Goal: Task Accomplishment & Management: Manage account settings

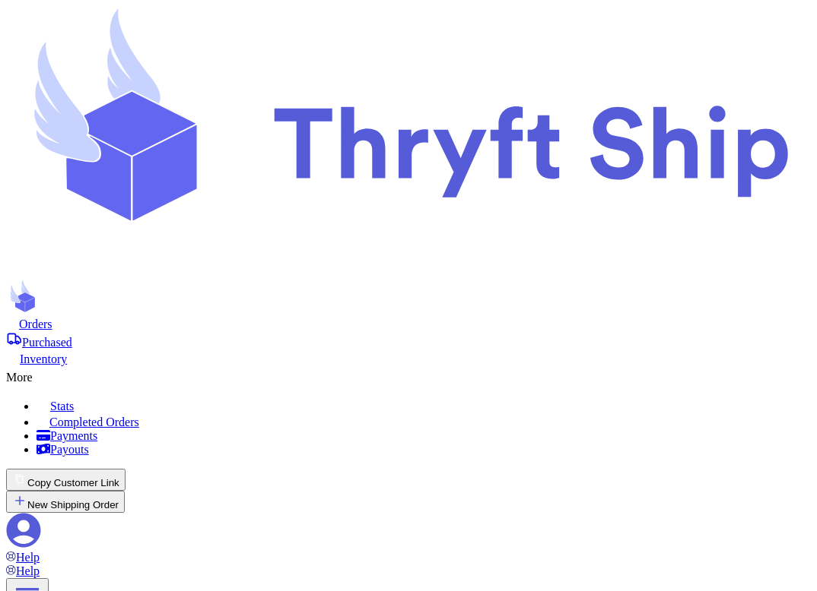
scroll to position [144, 0]
select select "paid"
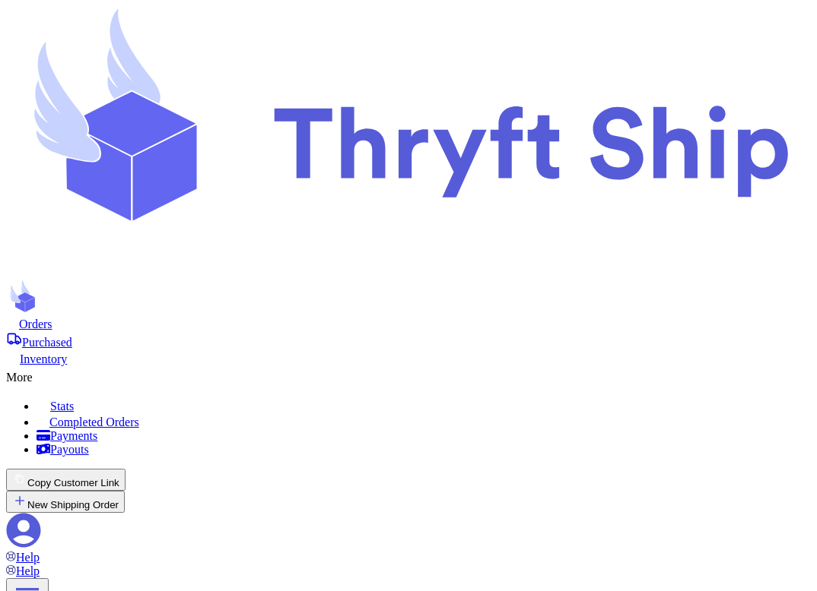
scroll to position [131, 0]
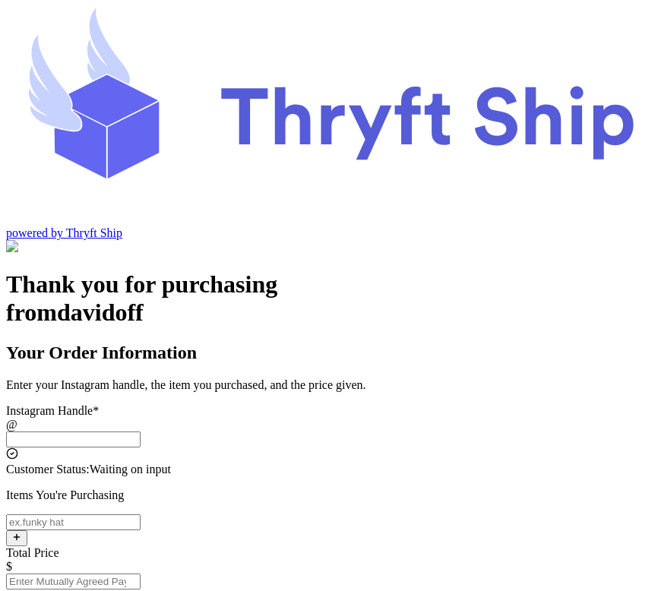
click at [141, 432] on input "Instagram Handle *" at bounding box center [73, 440] width 135 height 16
type input "customer2"
type input "[GEOGRAPHIC_DATA]"
type input "12222"
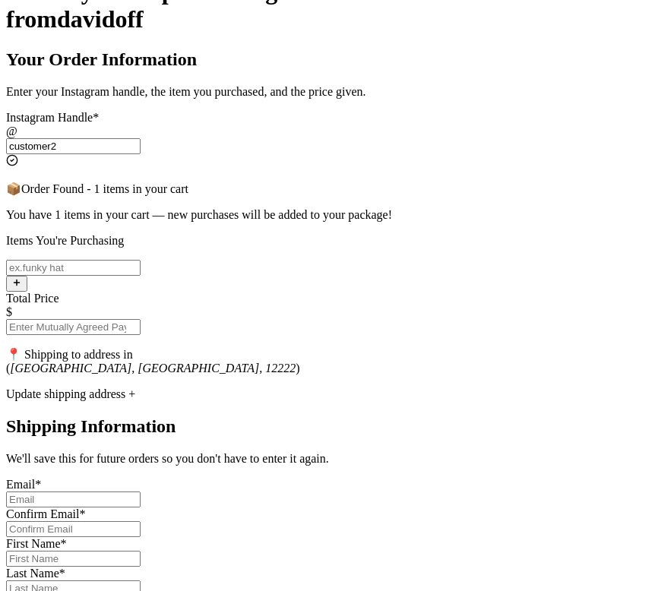
scroll to position [303, 0]
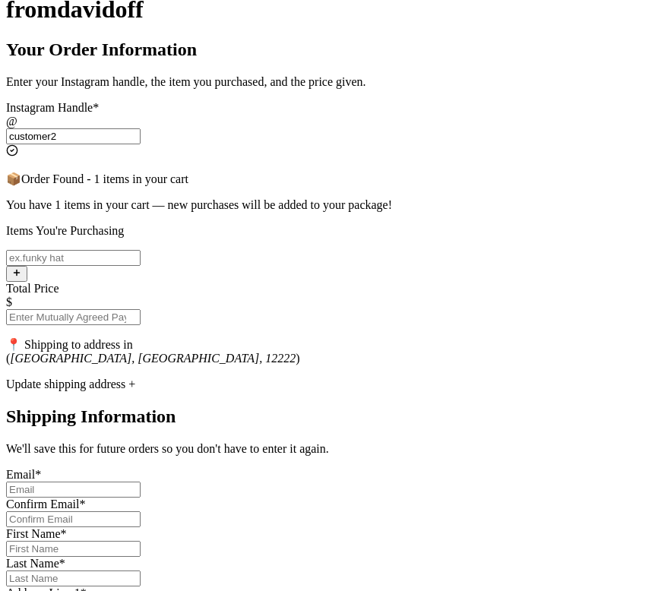
type input "customer2"
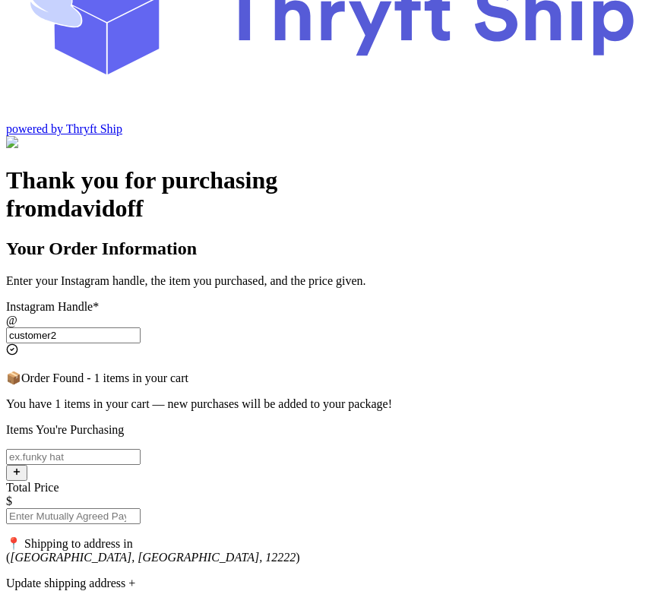
scroll to position [68, 0]
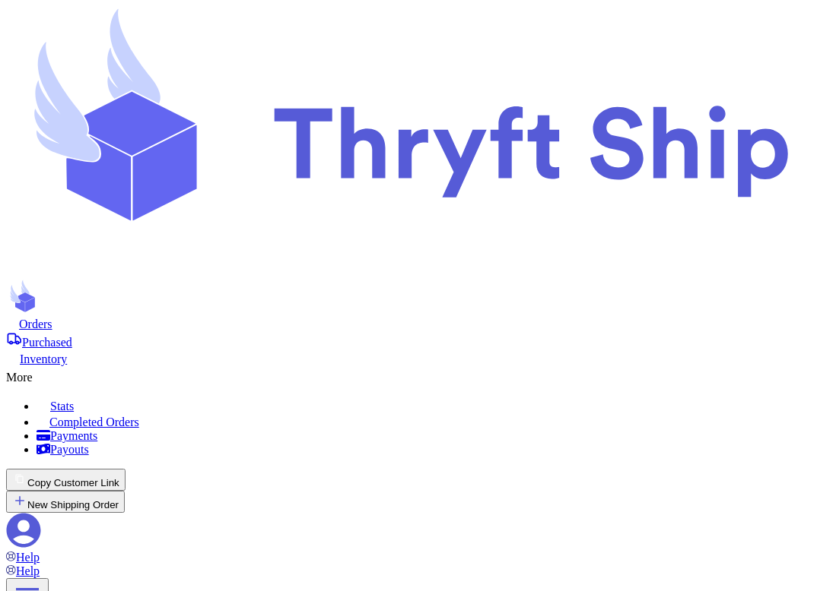
scroll to position [124, 0]
select select "paid"
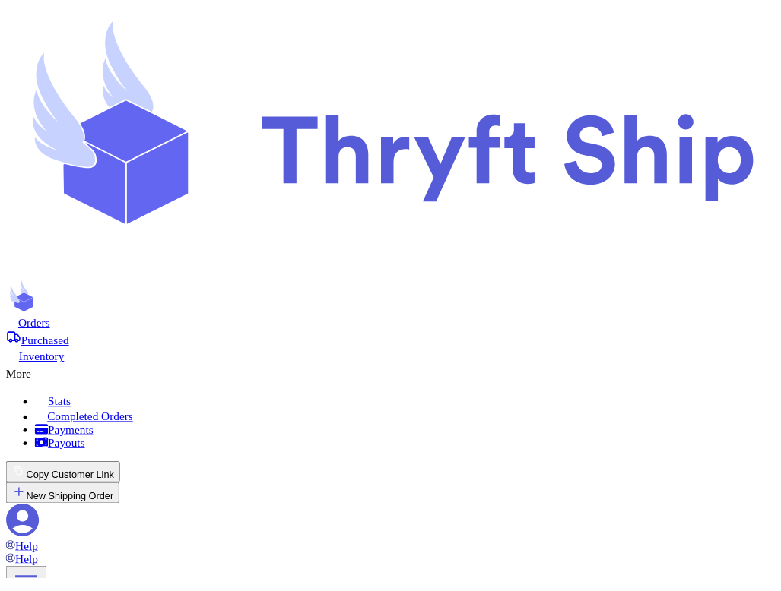
scroll to position [134, 0]
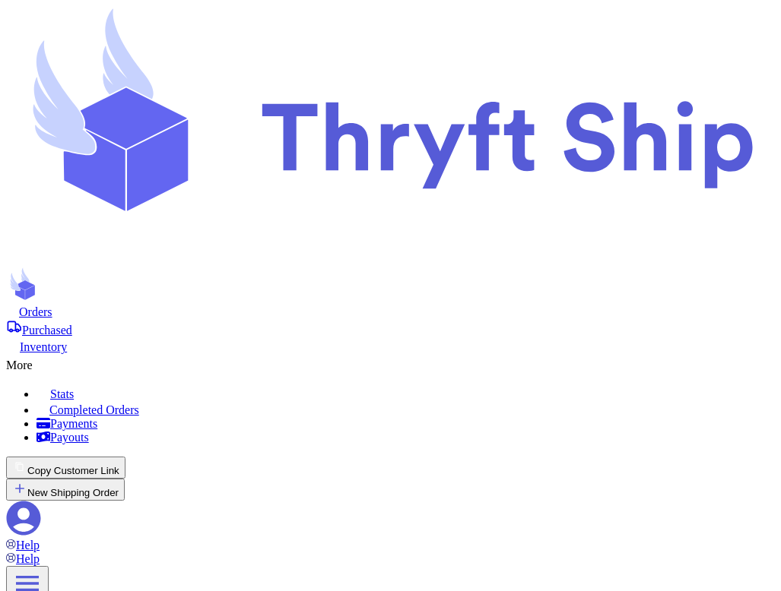
select select "paid"
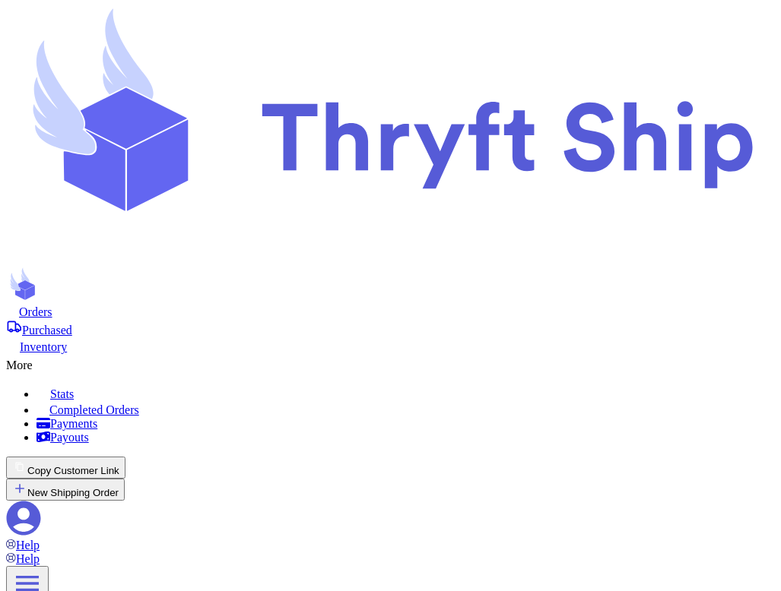
type input "2"
type input "22"
type input "2"
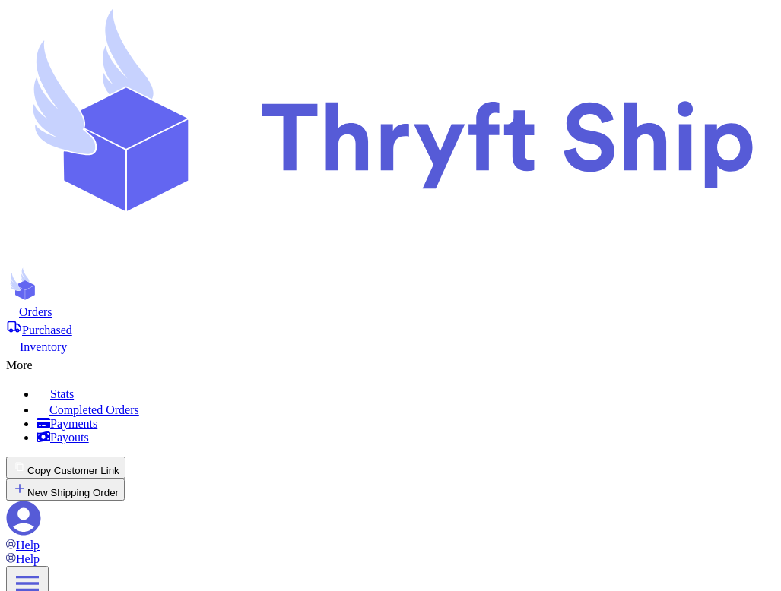
select select "paid"
click at [41, 502] on icon at bounding box center [24, 519] width 34 height 34
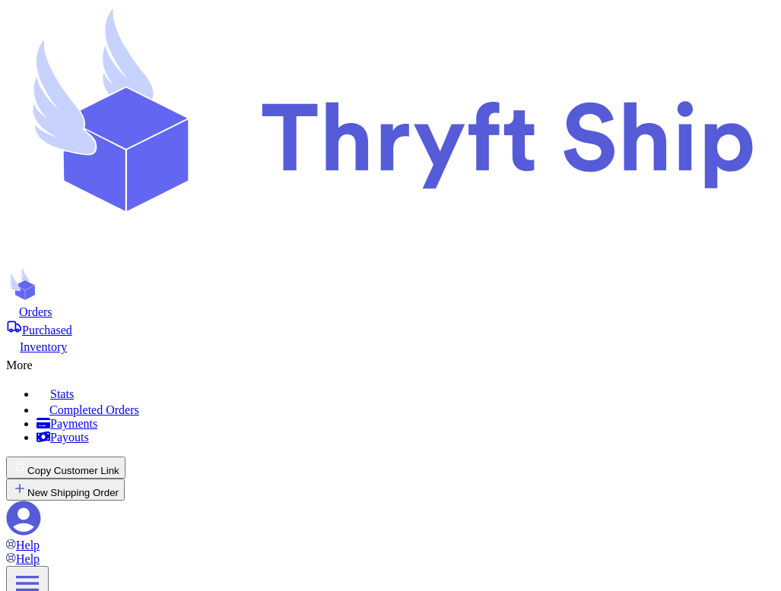
checkbox input "false"
click at [52, 306] on span "Orders" at bounding box center [35, 312] width 33 height 13
select select "paid"
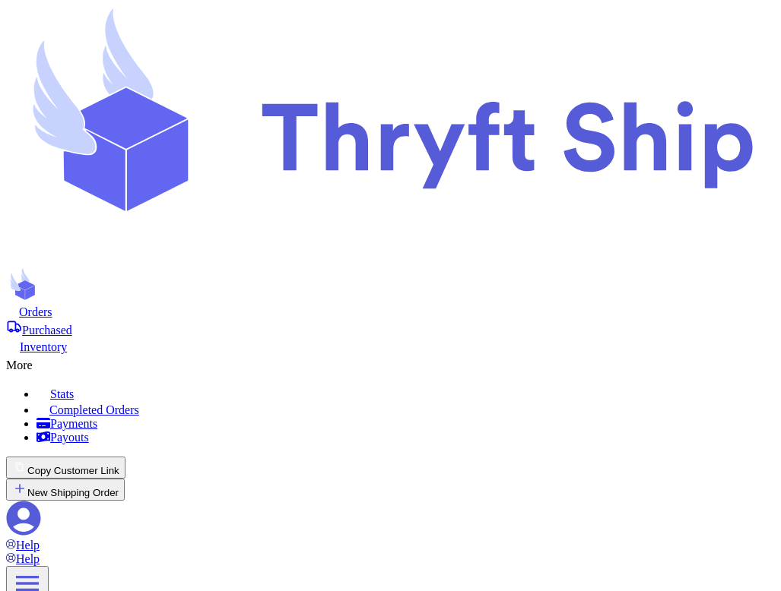
click at [41, 502] on icon at bounding box center [24, 519] width 34 height 34
checkbox input "true"
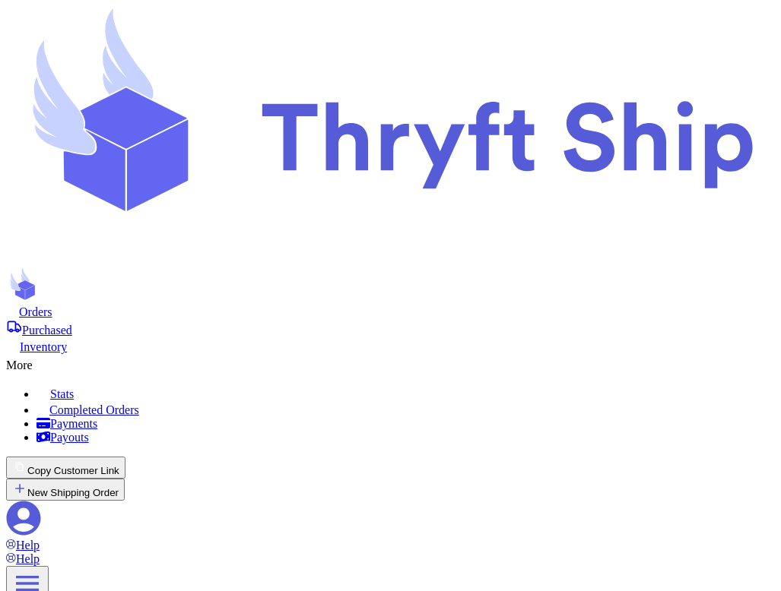
click at [52, 306] on span "Orders" at bounding box center [35, 312] width 33 height 13
select select "paid"
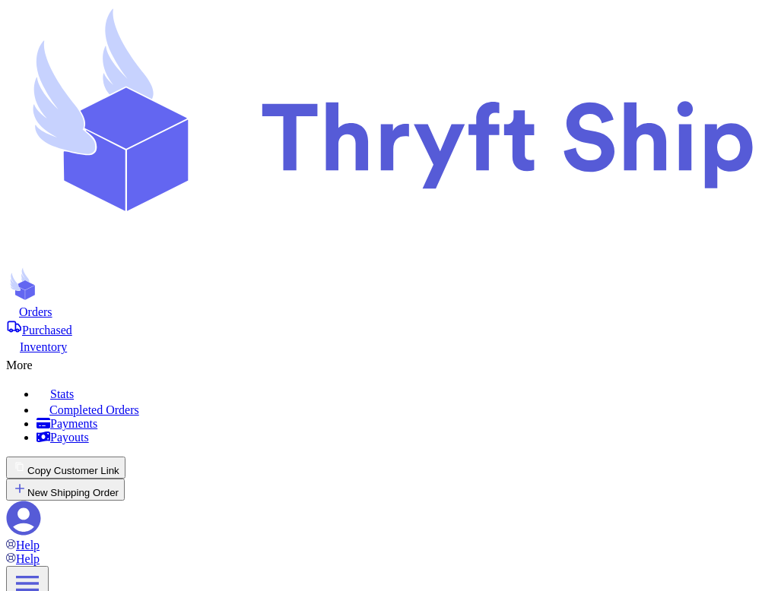
select select "paid"
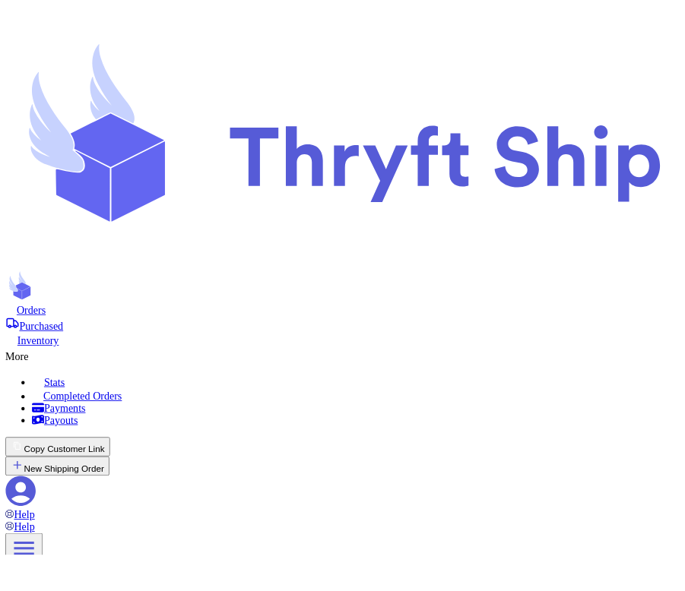
scroll to position [299, 0]
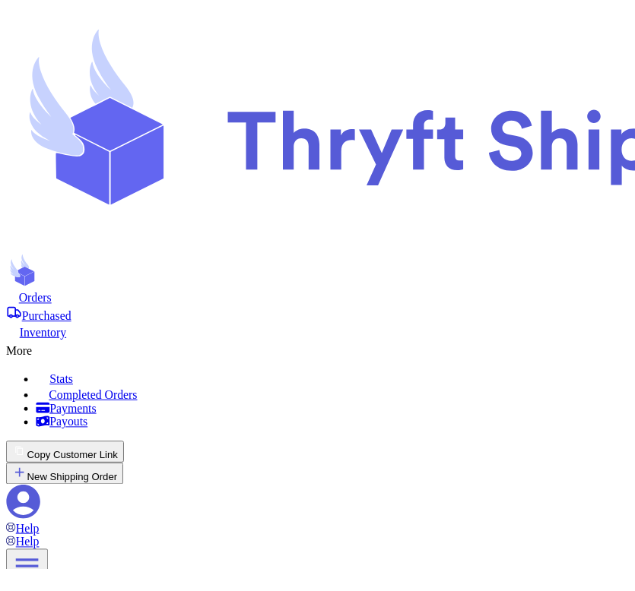
scroll to position [332, 0]
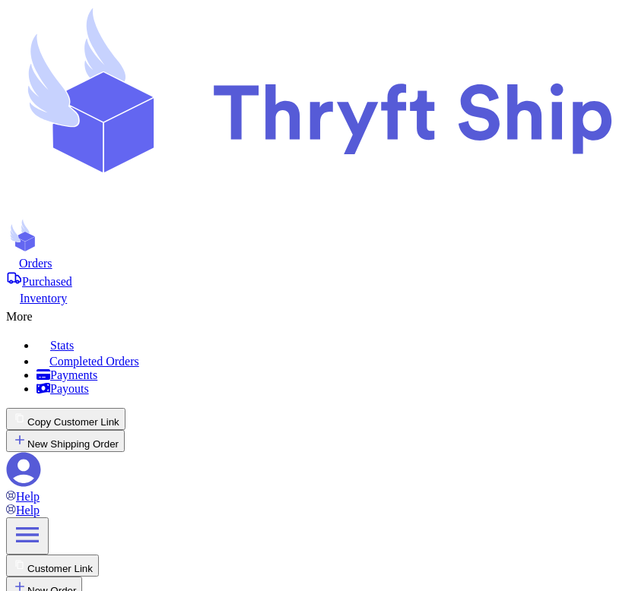
select select "paid"
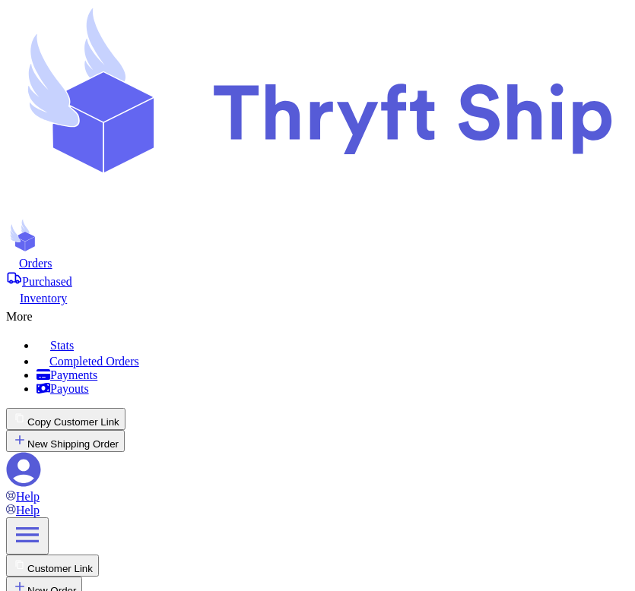
select select "paid"
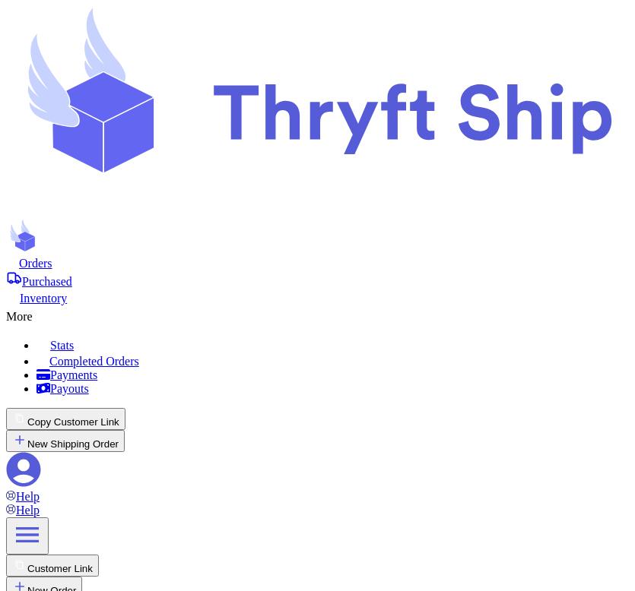
select select "paid"
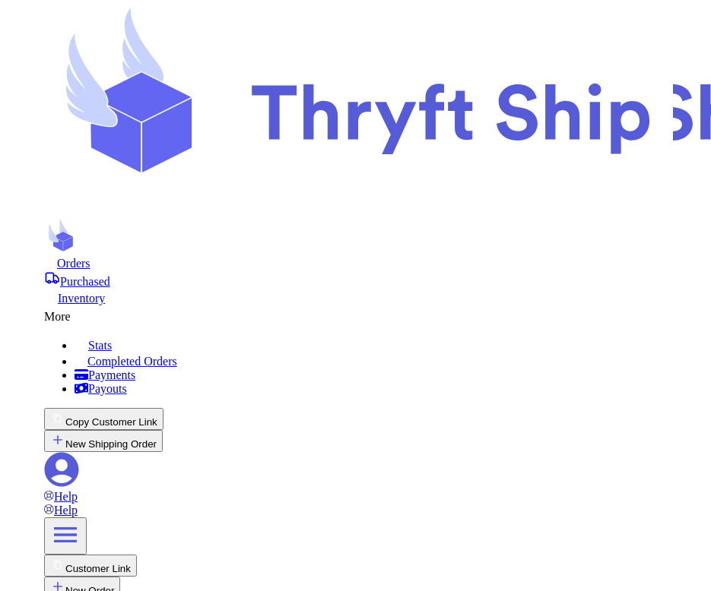
scroll to position [341, 0]
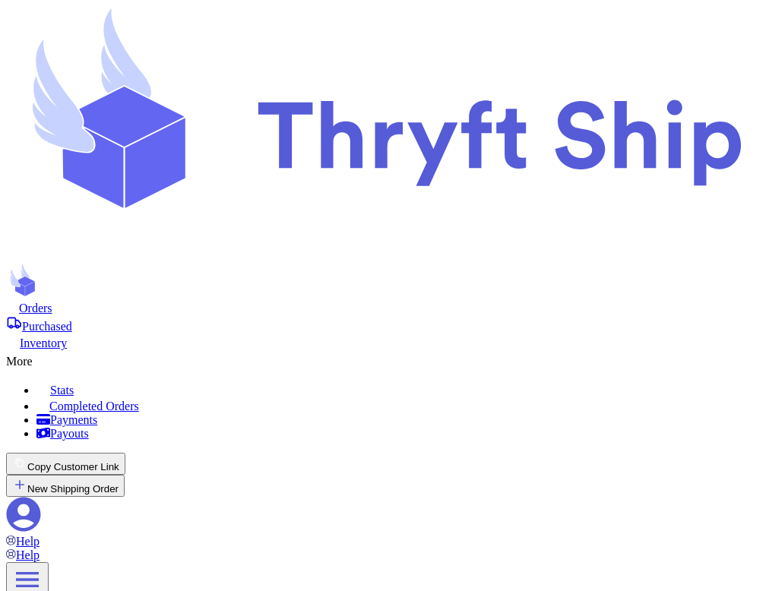
scroll to position [293, 0]
select select "paid"
